Goal: Information Seeking & Learning: Learn about a topic

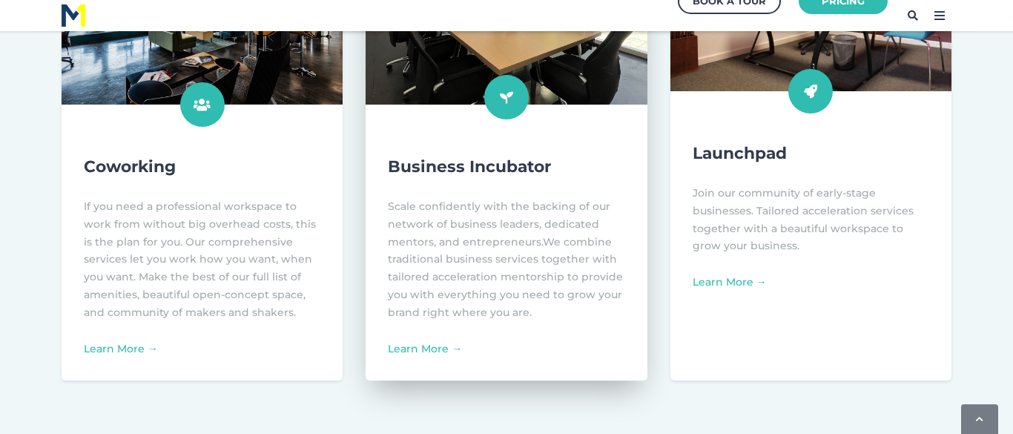
scroll to position [693, 0]
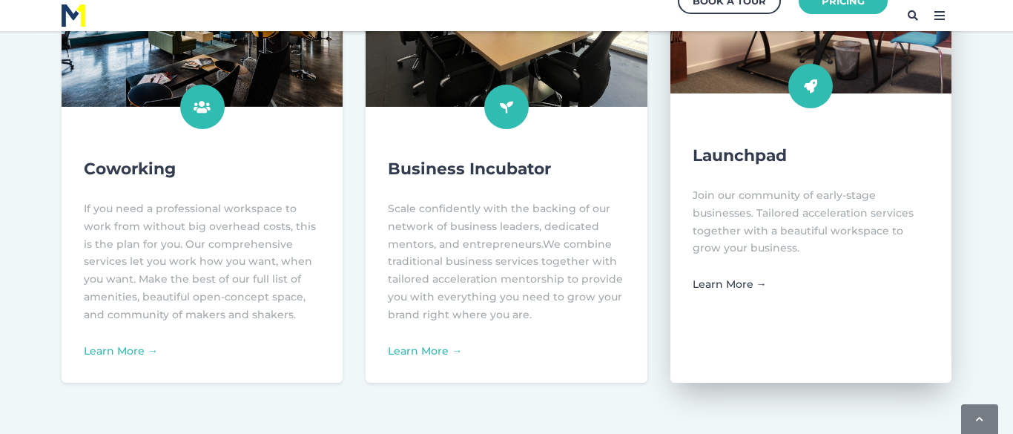
click at [728, 277] on link "Learn More →" at bounding box center [730, 283] width 74 height 13
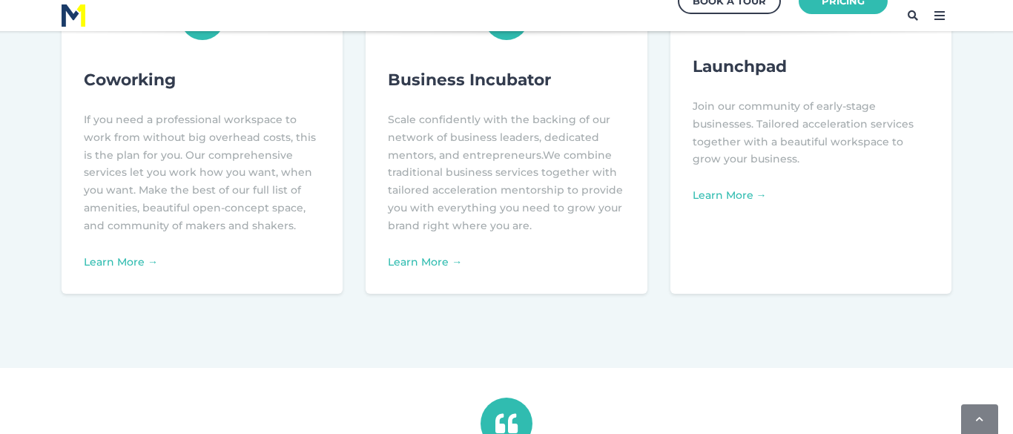
scroll to position [793, 0]
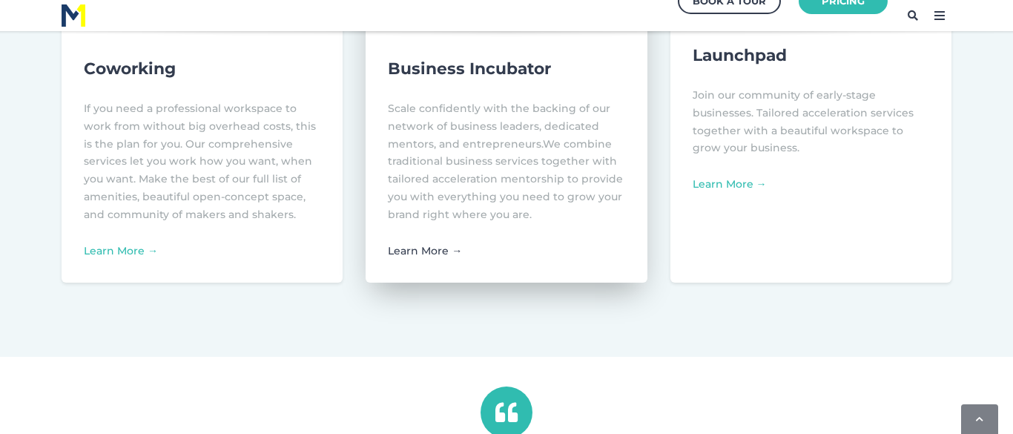
click at [412, 254] on link "Learn More →" at bounding box center [425, 250] width 74 height 13
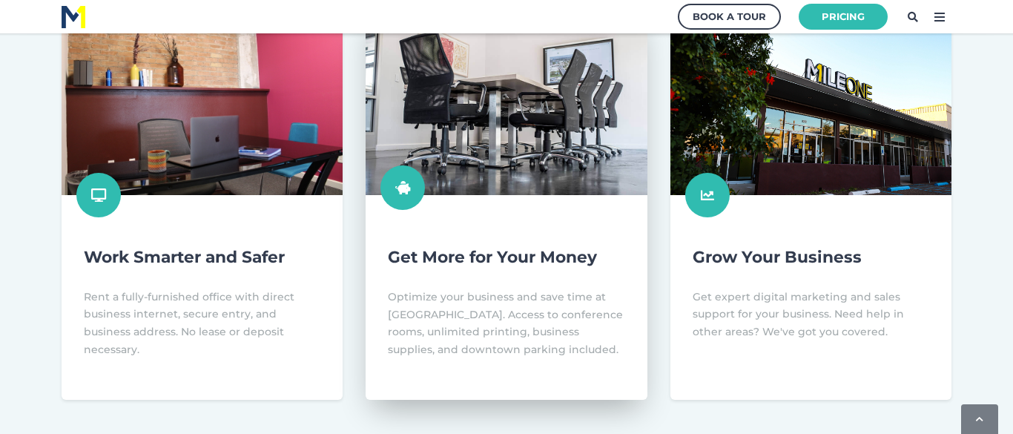
scroll to position [449, 0]
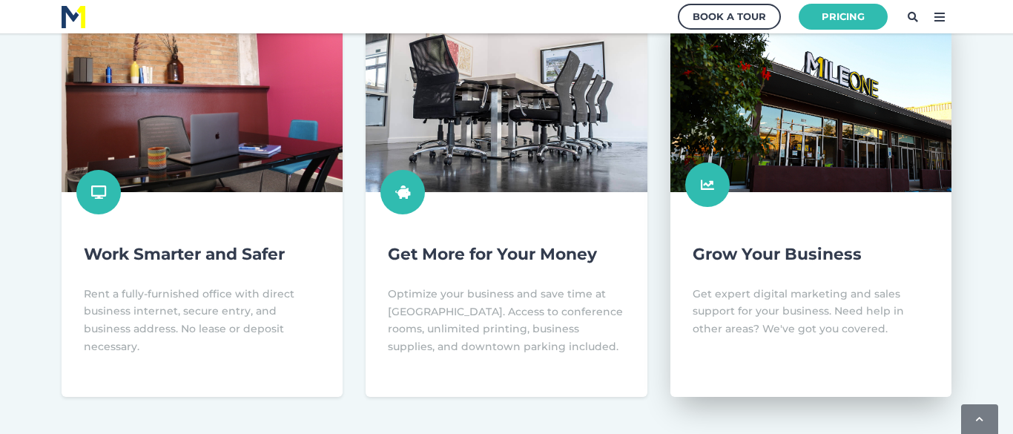
click at [825, 233] on link at bounding box center [811, 200] width 281 height 392
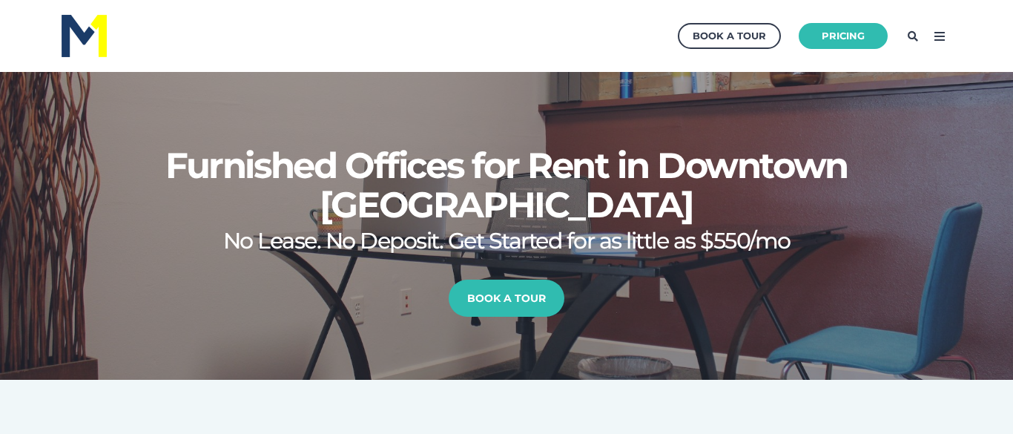
scroll to position [449, 0]
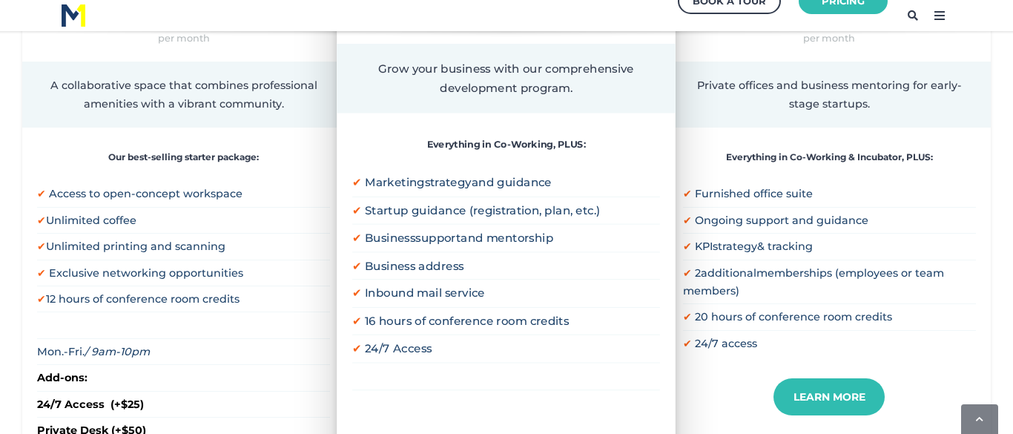
scroll to position [470, 0]
